Goal: Information Seeking & Learning: Learn about a topic

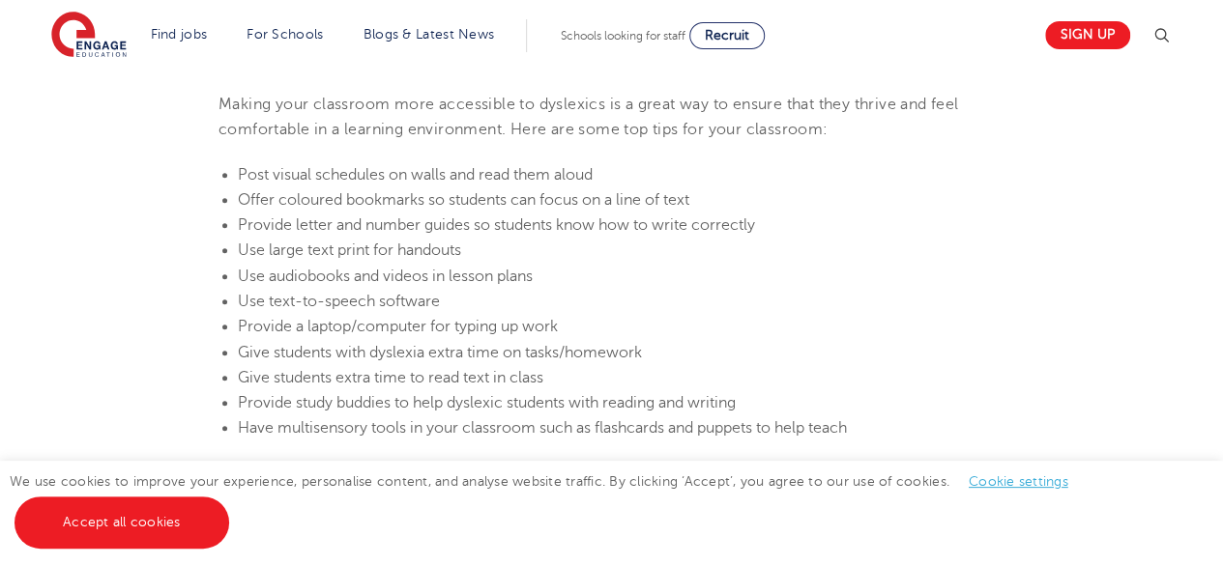
scroll to position [4157, 0]
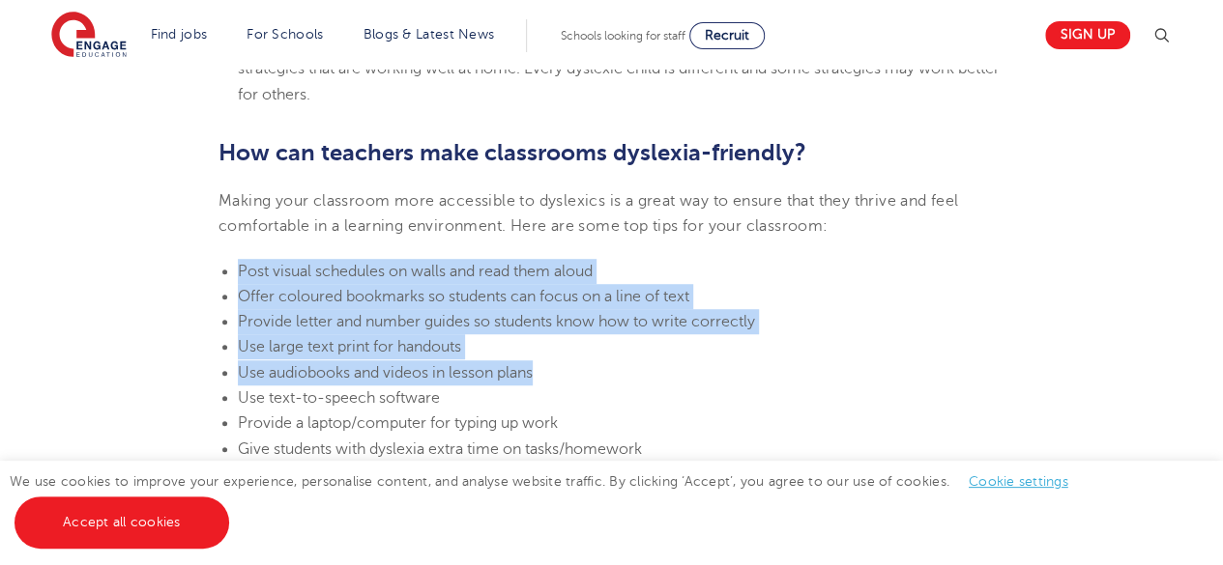
drag, startPoint x: 240, startPoint y: 270, endPoint x: 870, endPoint y: 372, distance: 638.5
click at [870, 372] on ul "Post visual schedules on walls and read them aloud Offer coloured bookmarks so …" at bounding box center [611, 398] width 786 height 279
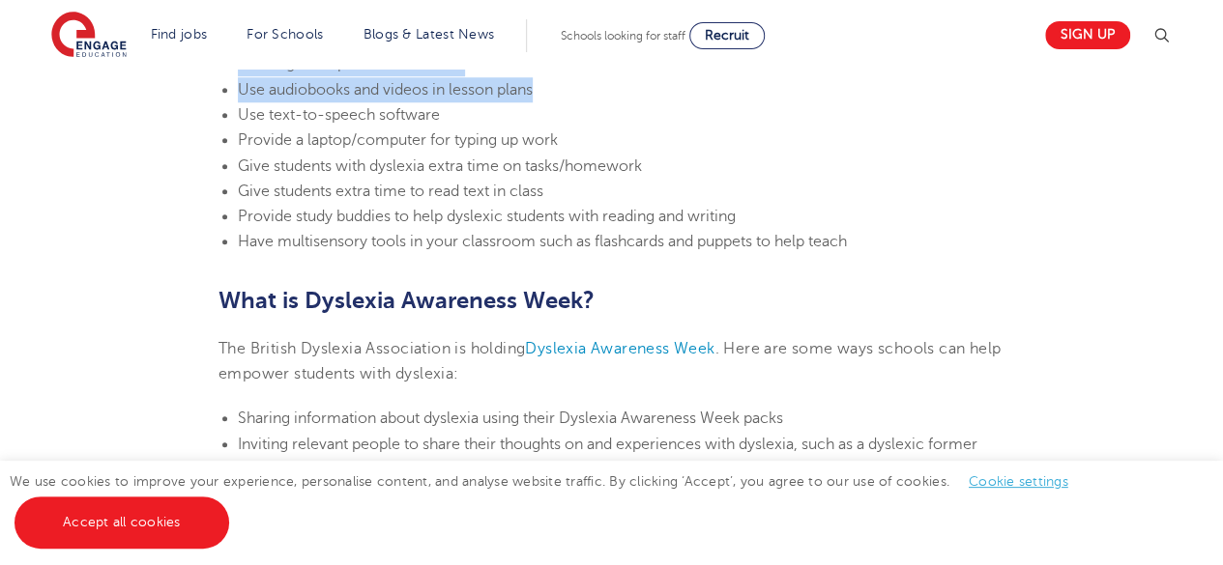
scroll to position [4253, 0]
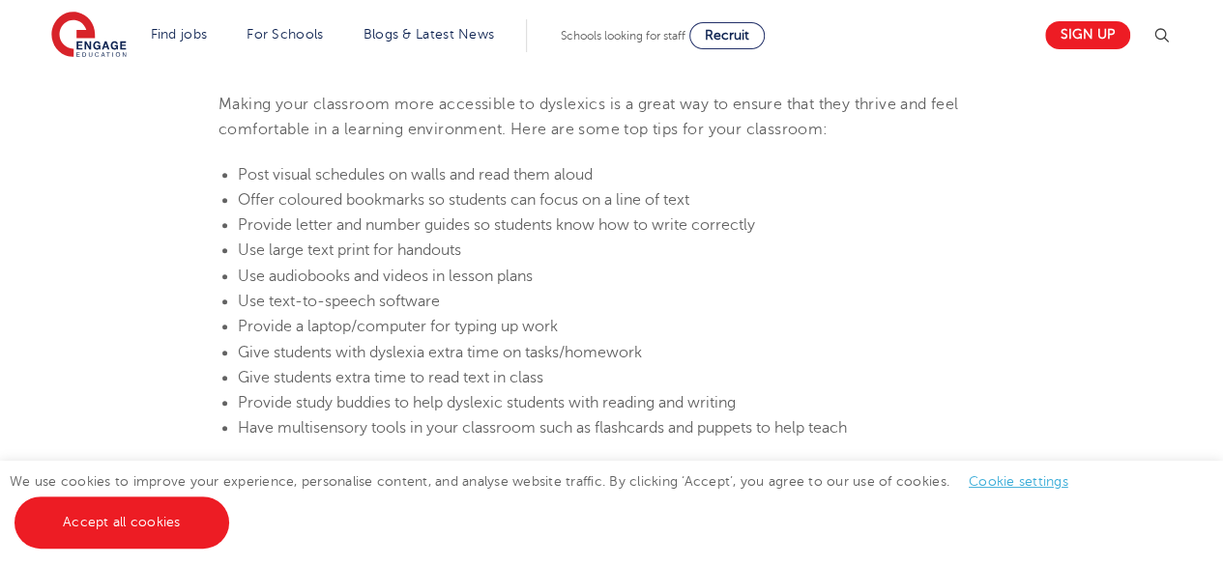
click at [761, 291] on li "Use text-to-speech software" at bounding box center [621, 301] width 767 height 25
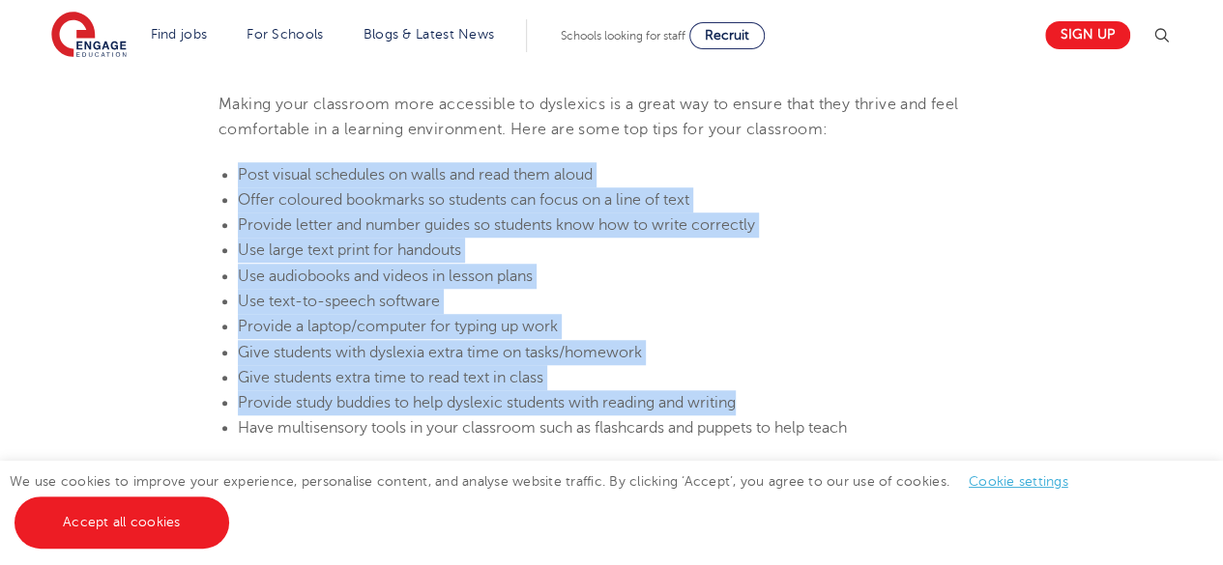
drag, startPoint x: 259, startPoint y: 198, endPoint x: 757, endPoint y: 397, distance: 536.2
click at [758, 401] on ul "Post visual schedules on walls and read them aloud Offer coloured bookmarks so …" at bounding box center [611, 301] width 786 height 279
copy ul "Post visual schedules on walls and read them aloud Offer coloured bookmarks so …"
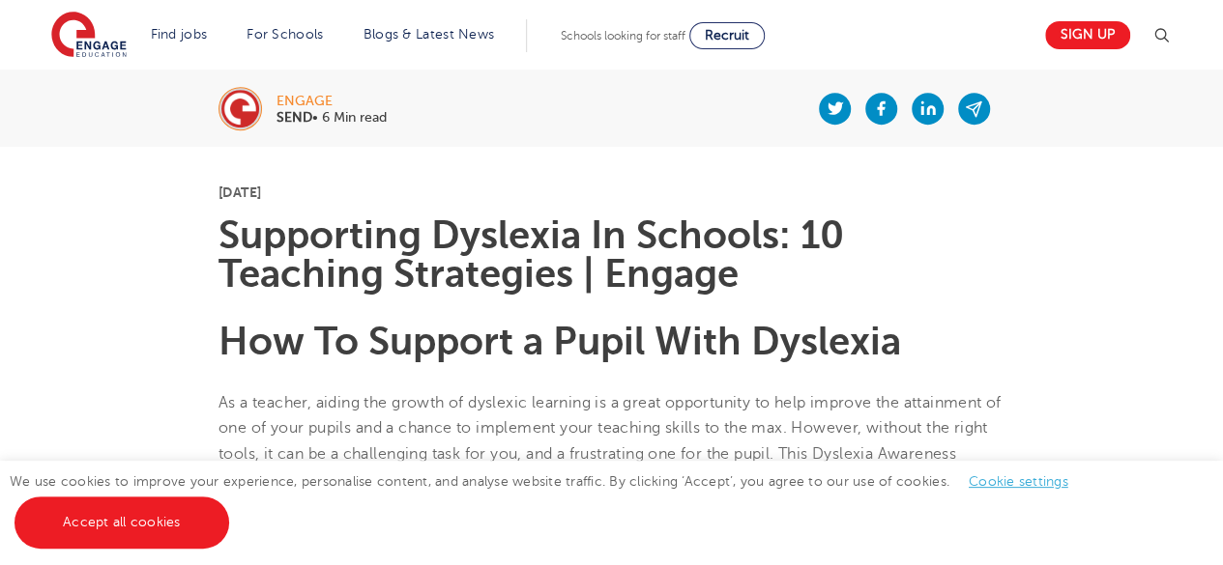
scroll to position [387, 0]
